Goal: Task Accomplishment & Management: Use online tool/utility

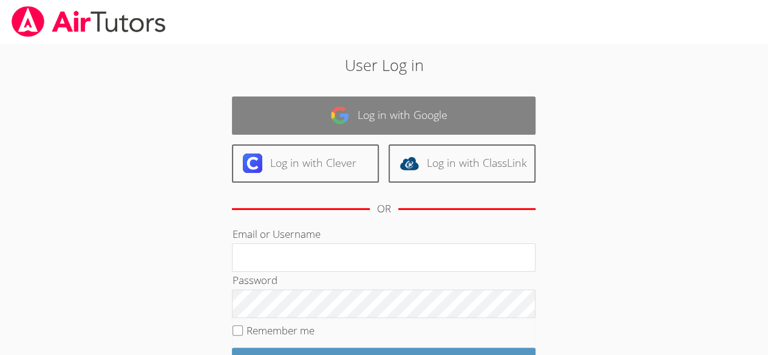
click at [377, 114] on link "Log in with Google" at bounding box center [383, 115] width 303 height 38
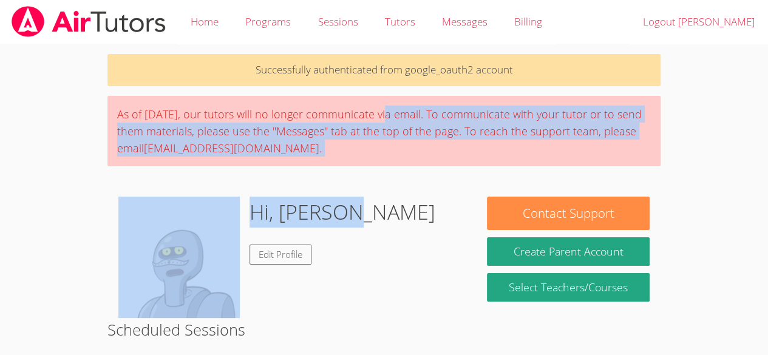
drag, startPoint x: 0, startPoint y: 0, endPoint x: 380, endPoint y: 271, distance: 466.9
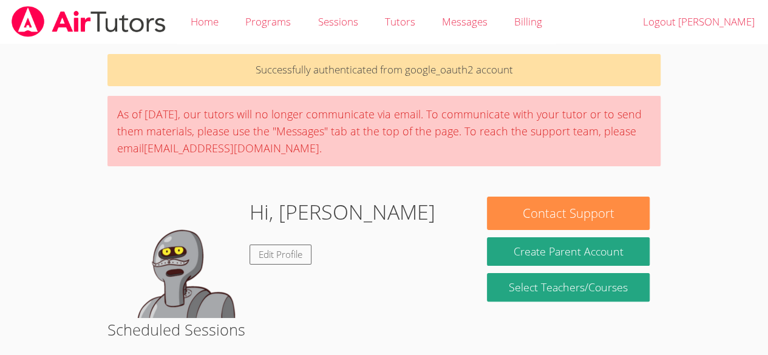
click at [752, 93] on body "Home Programs Sessions Tutors Messages Billing Logout [PERSON_NAME] Successfull…" at bounding box center [384, 177] width 768 height 355
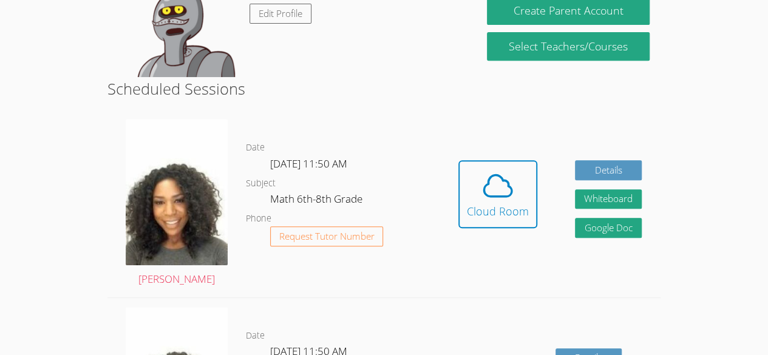
scroll to position [241, 0]
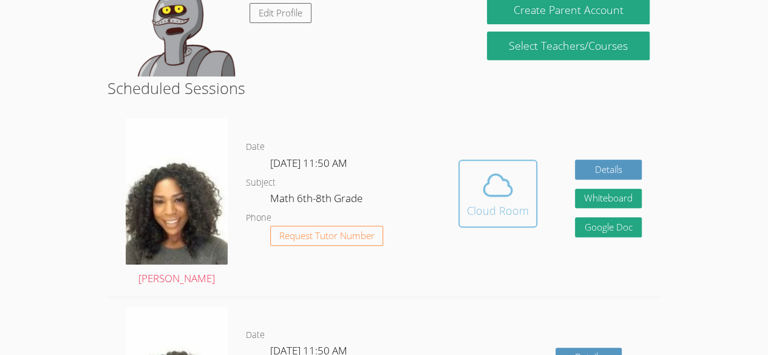
click at [473, 203] on div "Cloud Room" at bounding box center [498, 210] width 62 height 17
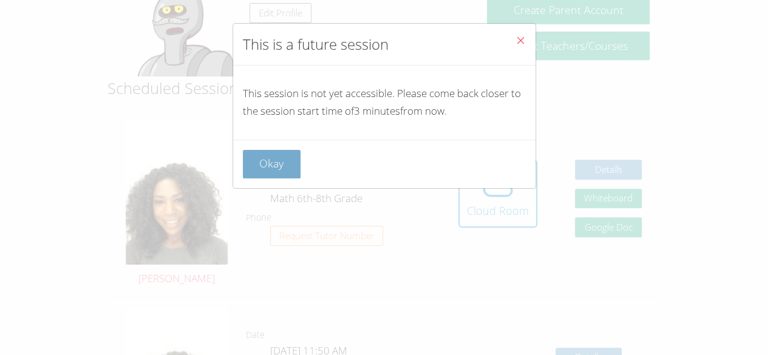
click at [251, 152] on button "Okay" at bounding box center [272, 164] width 58 height 29
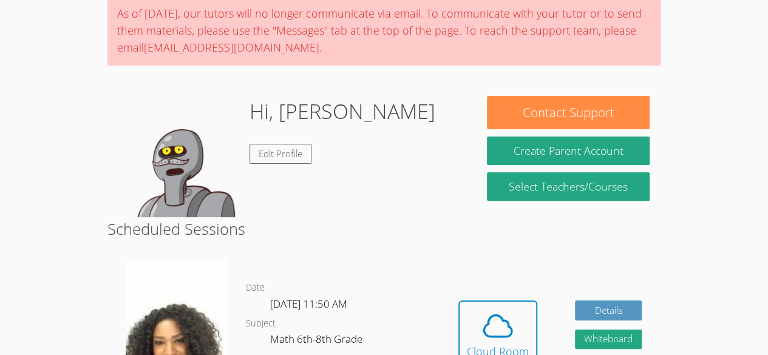
scroll to position [118, 0]
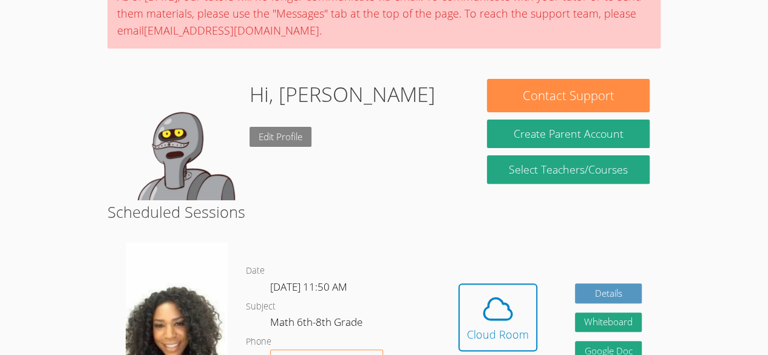
click at [299, 131] on link "Edit Profile" at bounding box center [280, 137] width 62 height 20
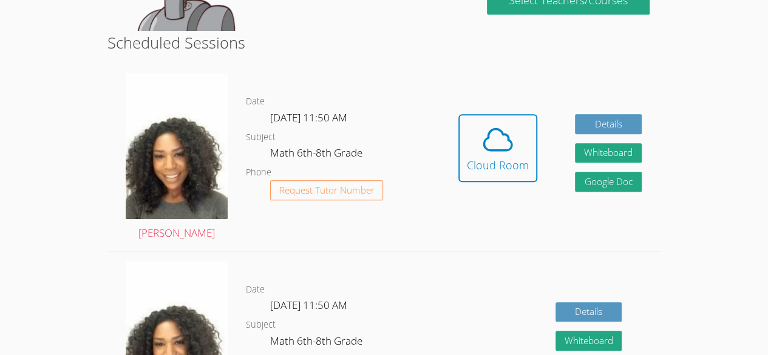
scroll to position [294, 0]
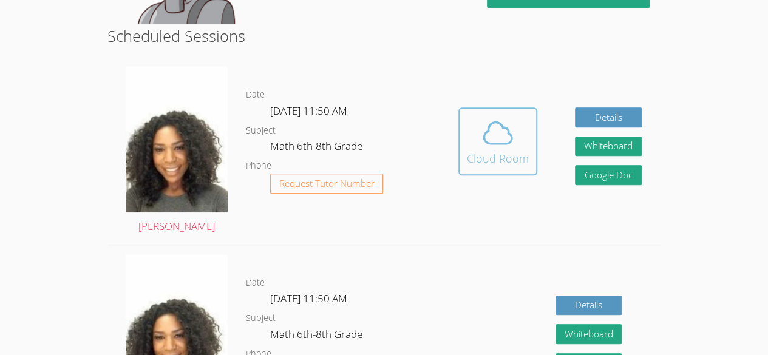
click at [467, 143] on span at bounding box center [498, 133] width 62 height 34
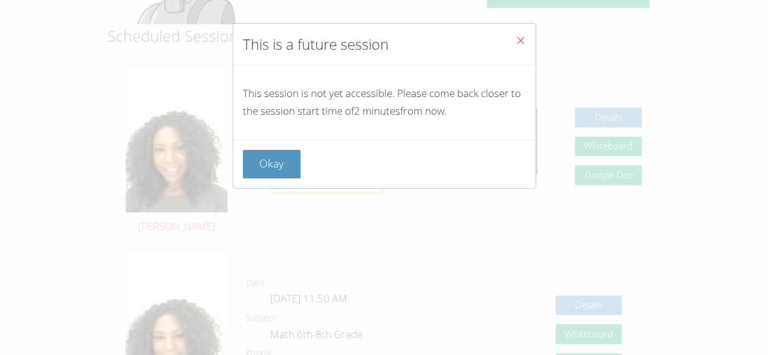
click at [273, 149] on div "Okay" at bounding box center [384, 164] width 302 height 49
click at [273, 155] on button "Okay" at bounding box center [272, 164] width 58 height 29
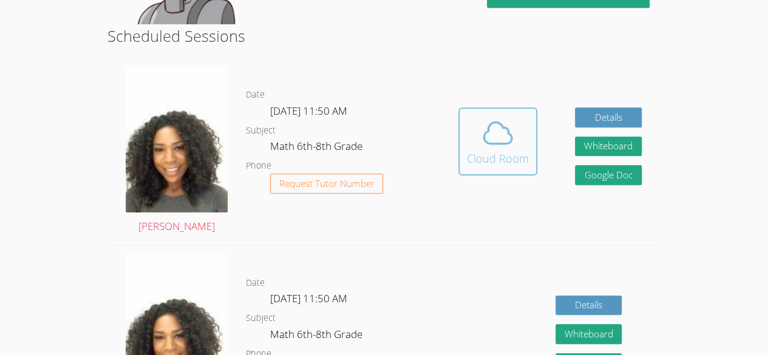
click at [462, 149] on button "Cloud Room" at bounding box center [497, 141] width 79 height 68
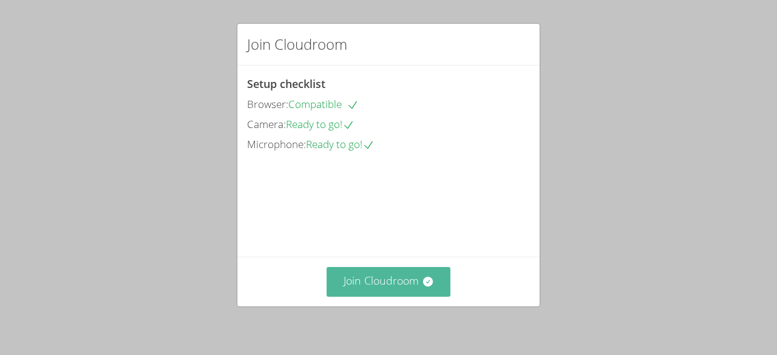
click at [381, 274] on button "Join Cloudroom" at bounding box center [388, 282] width 124 height 30
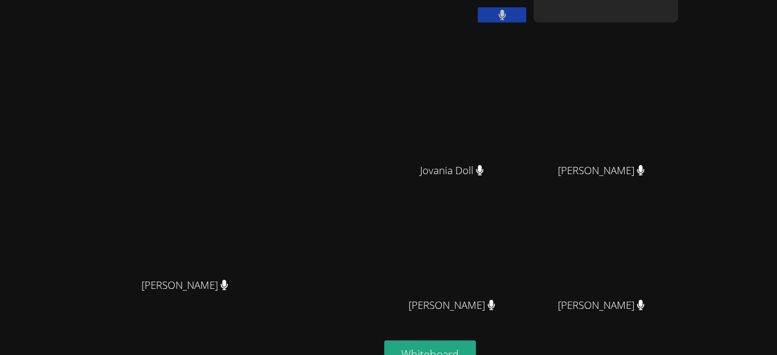
scroll to position [93, 0]
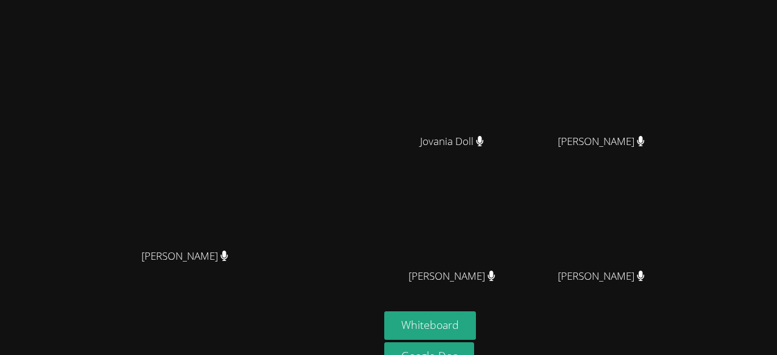
click at [678, 232] on video at bounding box center [605, 221] width 144 height 81
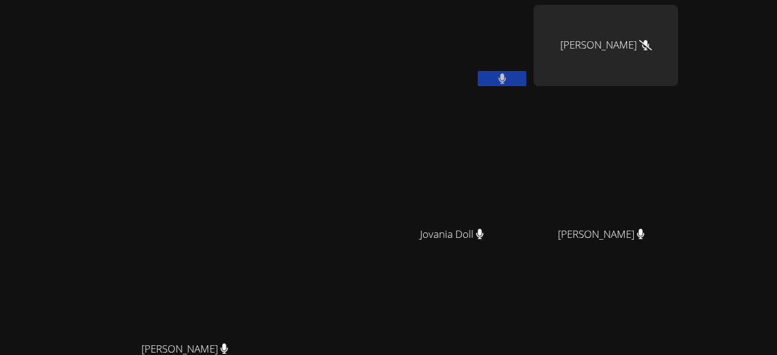
scroll to position [155, 0]
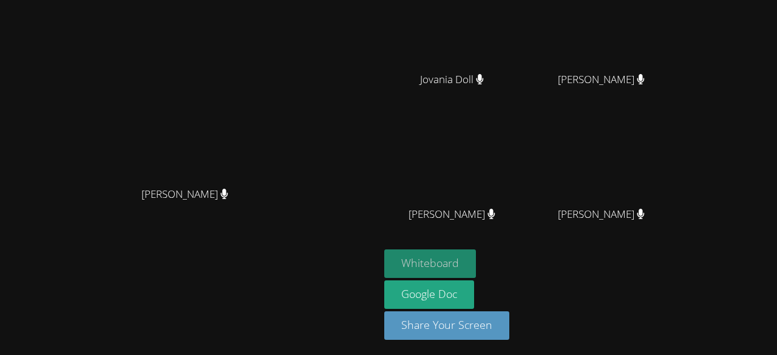
click at [476, 265] on button "Whiteboard" at bounding box center [430, 263] width 92 height 29
